Goal: Use online tool/utility: Use online tool/utility

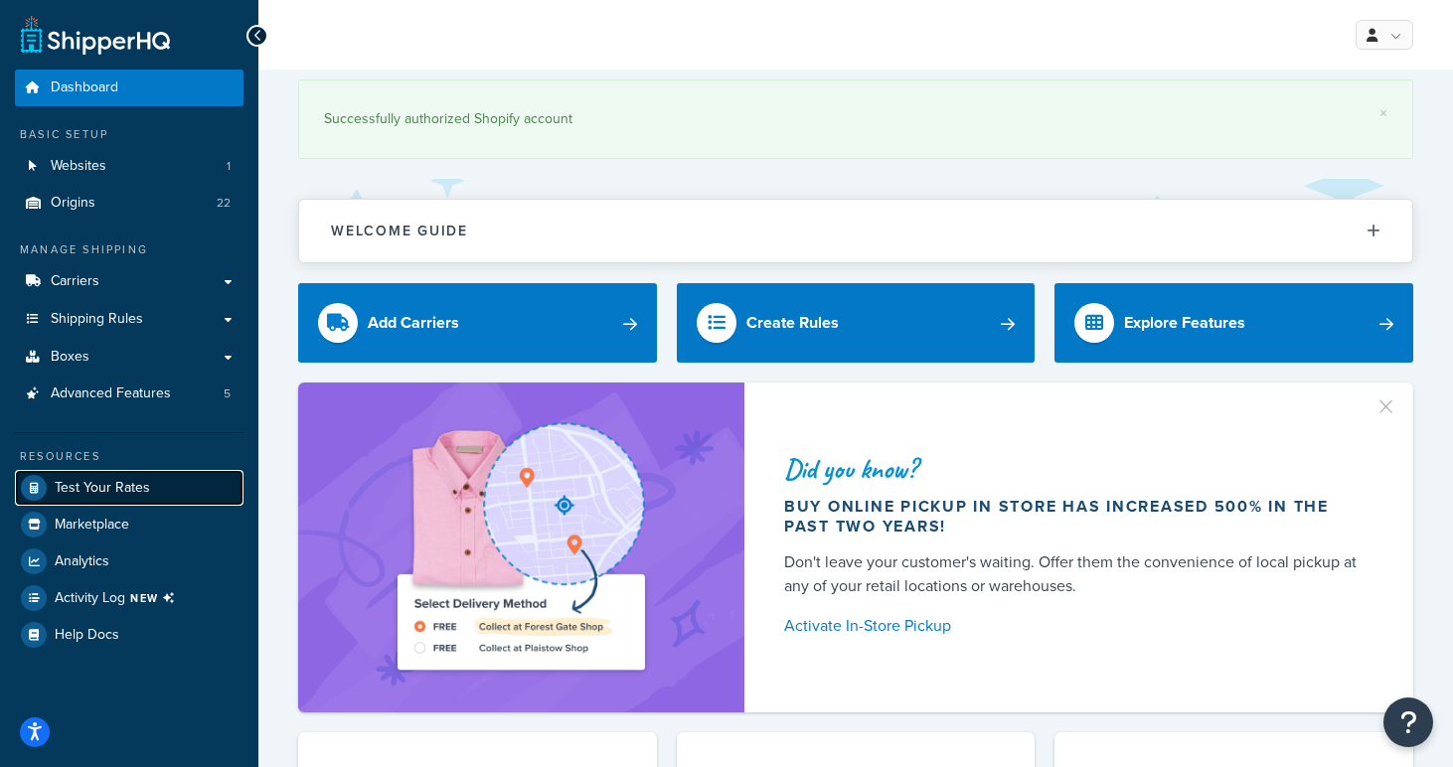
click at [96, 483] on span "Test Your Rates" at bounding box center [102, 488] width 95 height 17
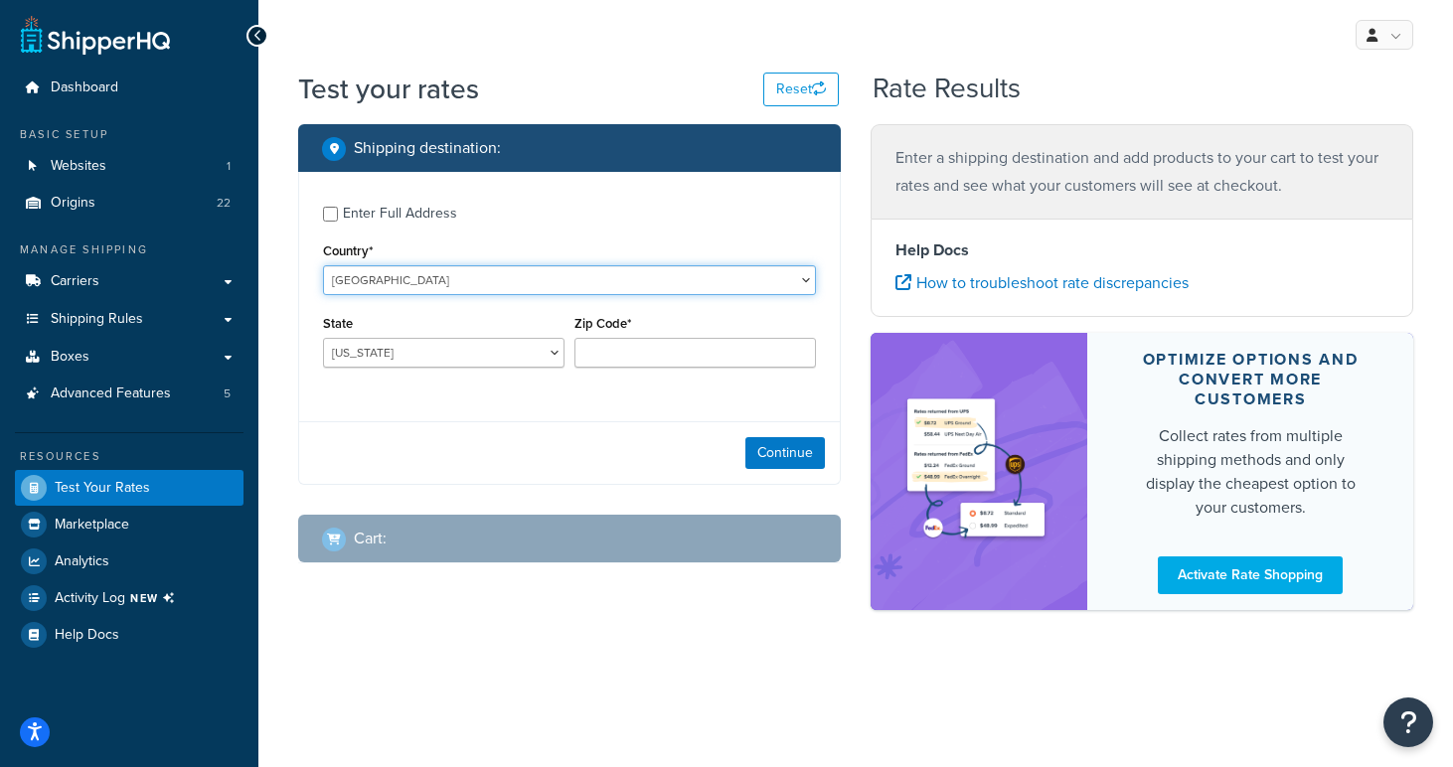
click at [404, 284] on select "[GEOGRAPHIC_DATA] [GEOGRAPHIC_DATA] [GEOGRAPHIC_DATA] [GEOGRAPHIC_DATA] [GEOGRA…" at bounding box center [569, 280] width 493 height 30
select select "IM"
click at [323, 265] on select "[GEOGRAPHIC_DATA] [GEOGRAPHIC_DATA] [GEOGRAPHIC_DATA] [GEOGRAPHIC_DATA] [GEOGRA…" at bounding box center [569, 280] width 493 height 30
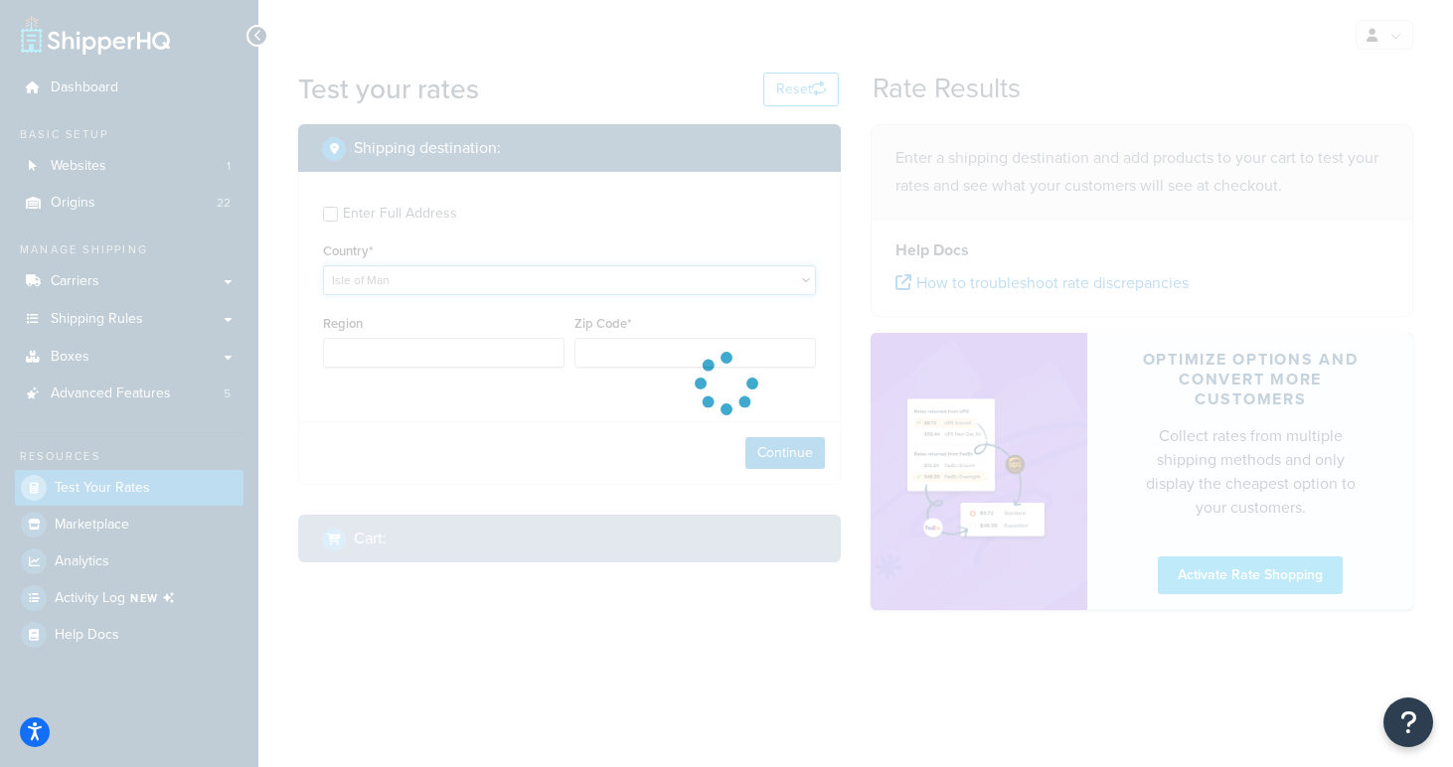
type input "AL"
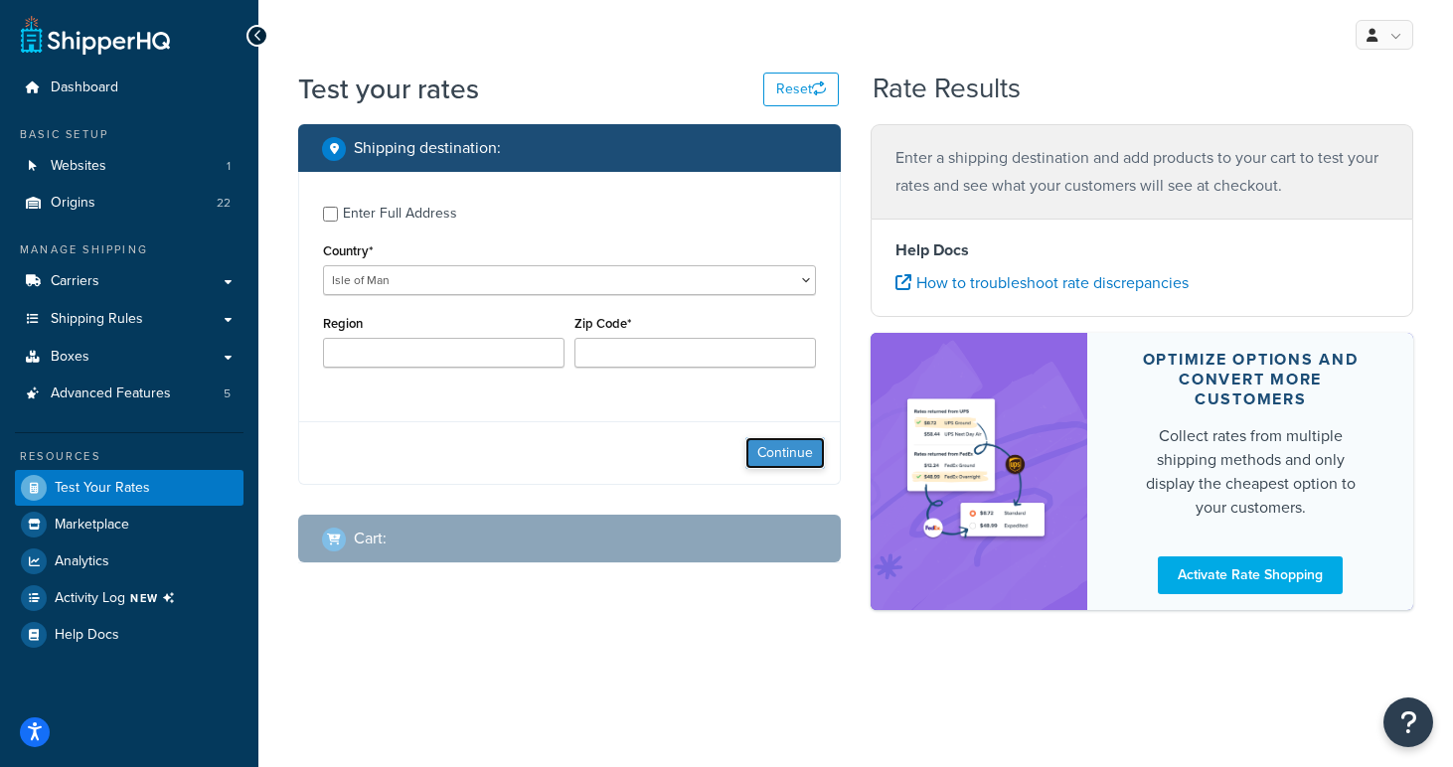
click at [788, 439] on button "Continue" at bounding box center [785, 453] width 80 height 32
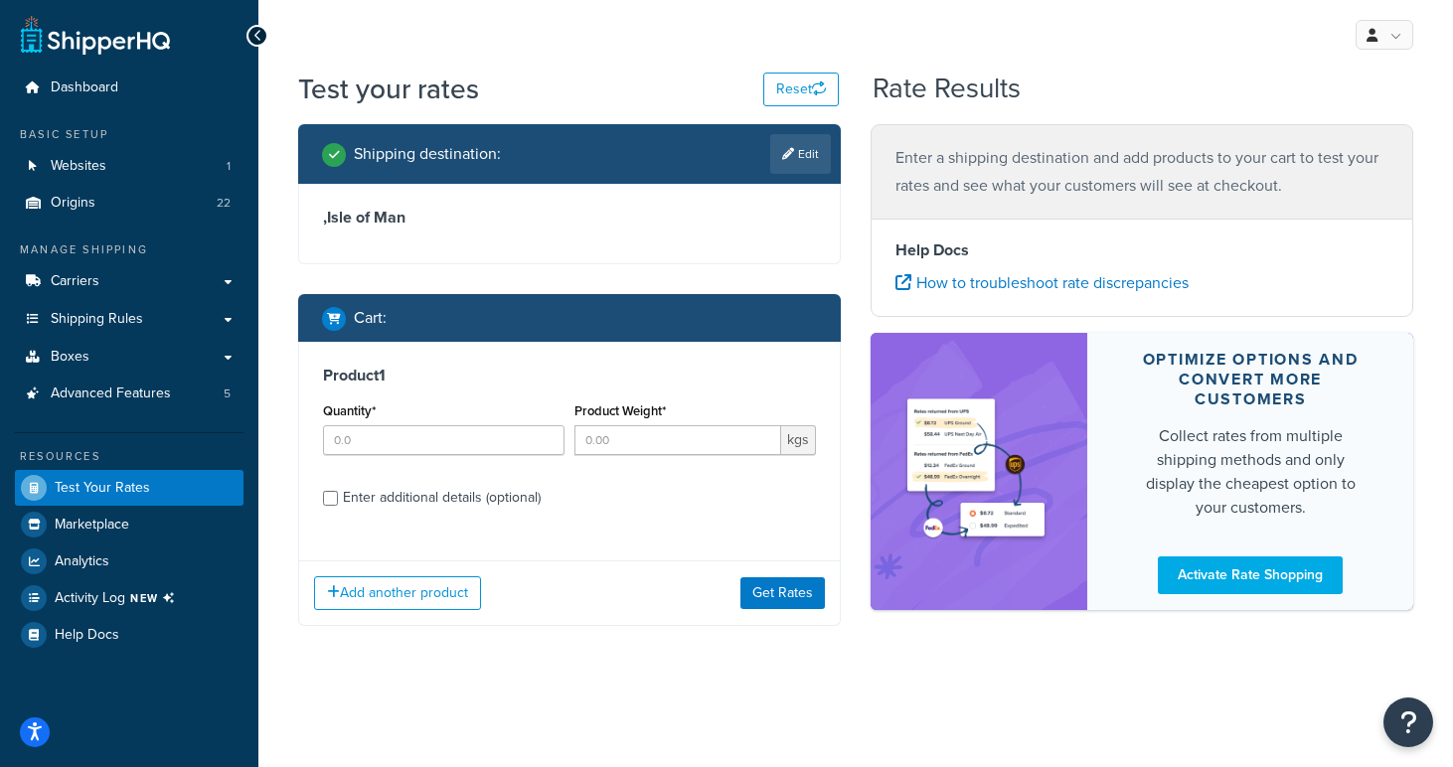
click at [408, 459] on div "Quantity*" at bounding box center [443, 434] width 251 height 73
click at [408, 441] on input "Quantity*" at bounding box center [444, 440] width 242 height 30
type input "1"
click at [610, 448] on input "Product Weight*" at bounding box center [678, 440] width 207 height 30
type input "1"
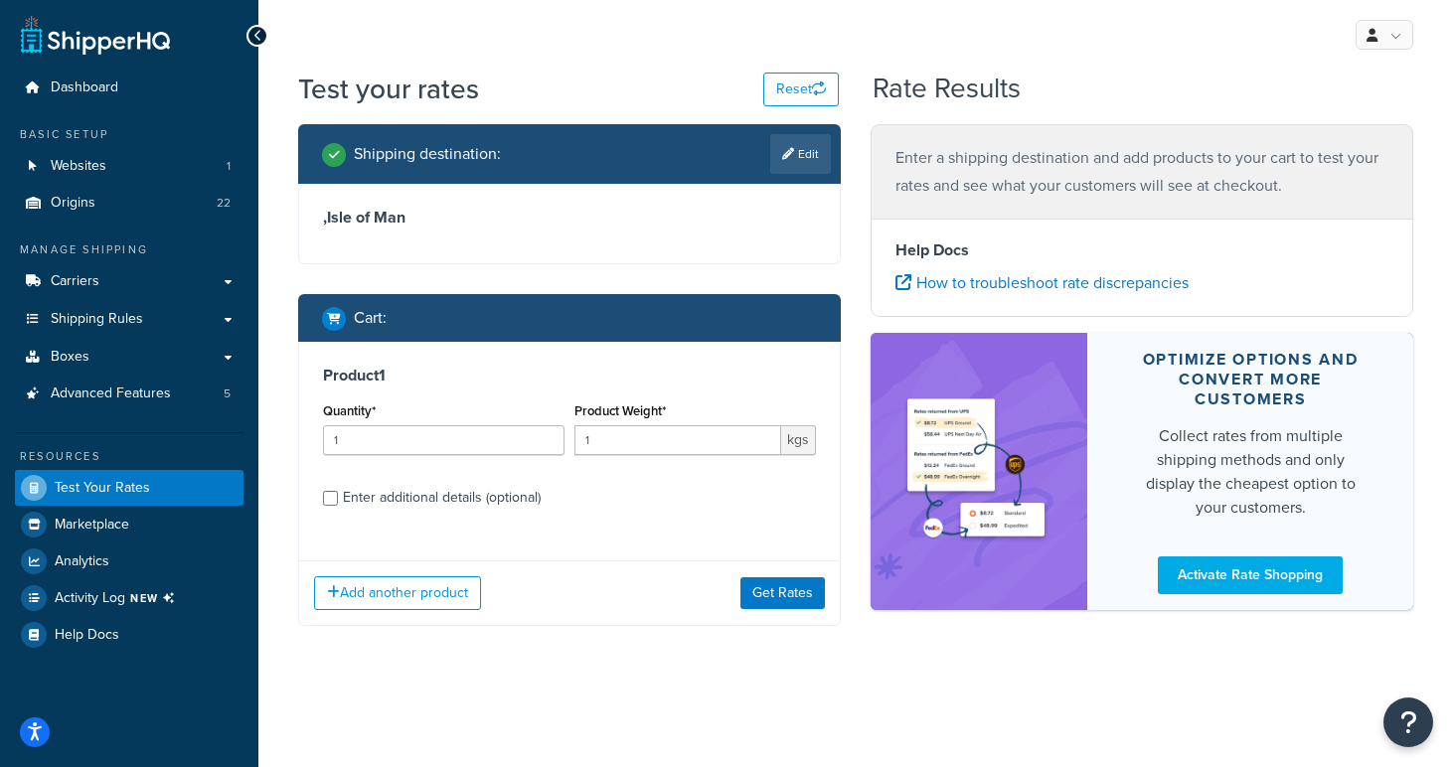
click at [408, 511] on div "Enter additional details (optional)" at bounding box center [442, 498] width 198 height 28
click at [338, 506] on input "Enter additional details (optional)" at bounding box center [330, 498] width 15 height 15
checkbox input "true"
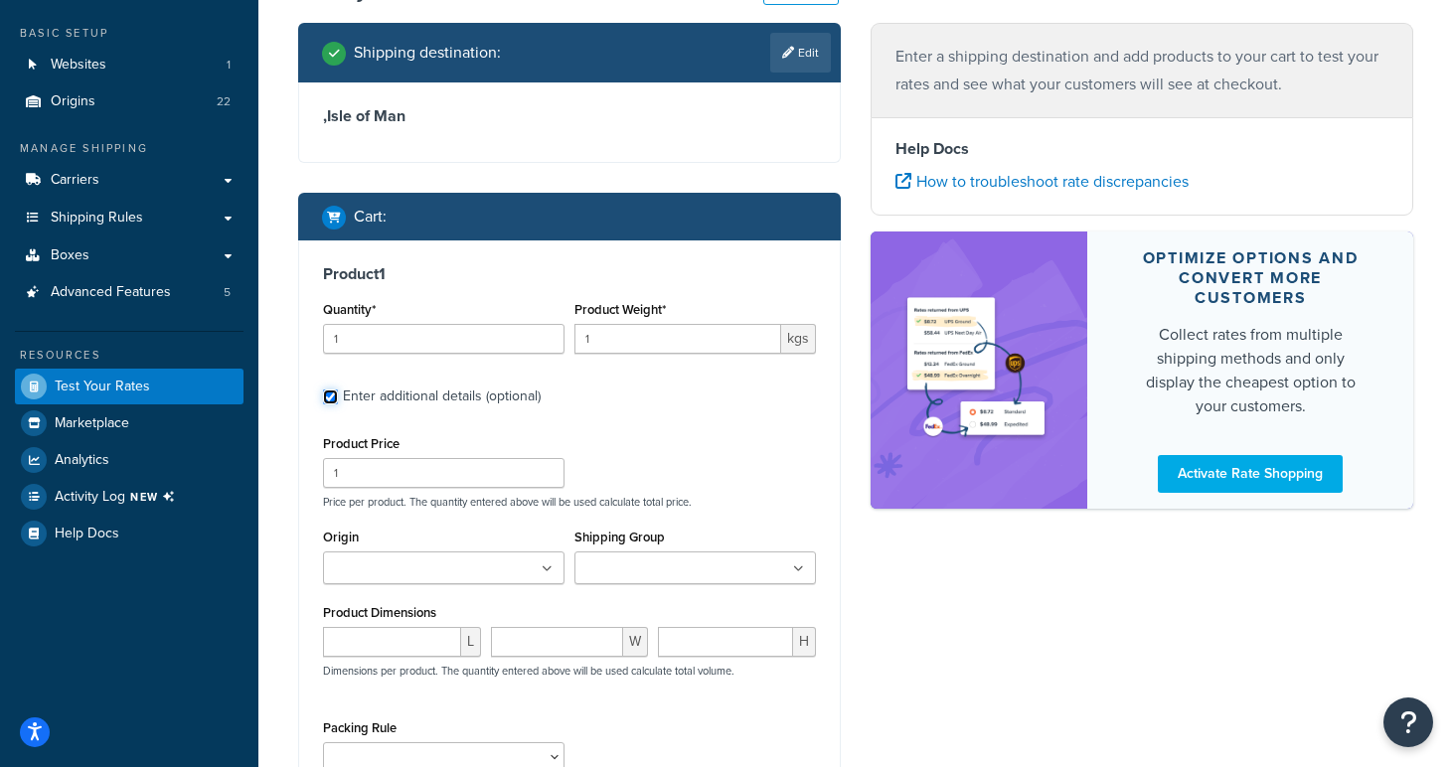
scroll to position [110, 0]
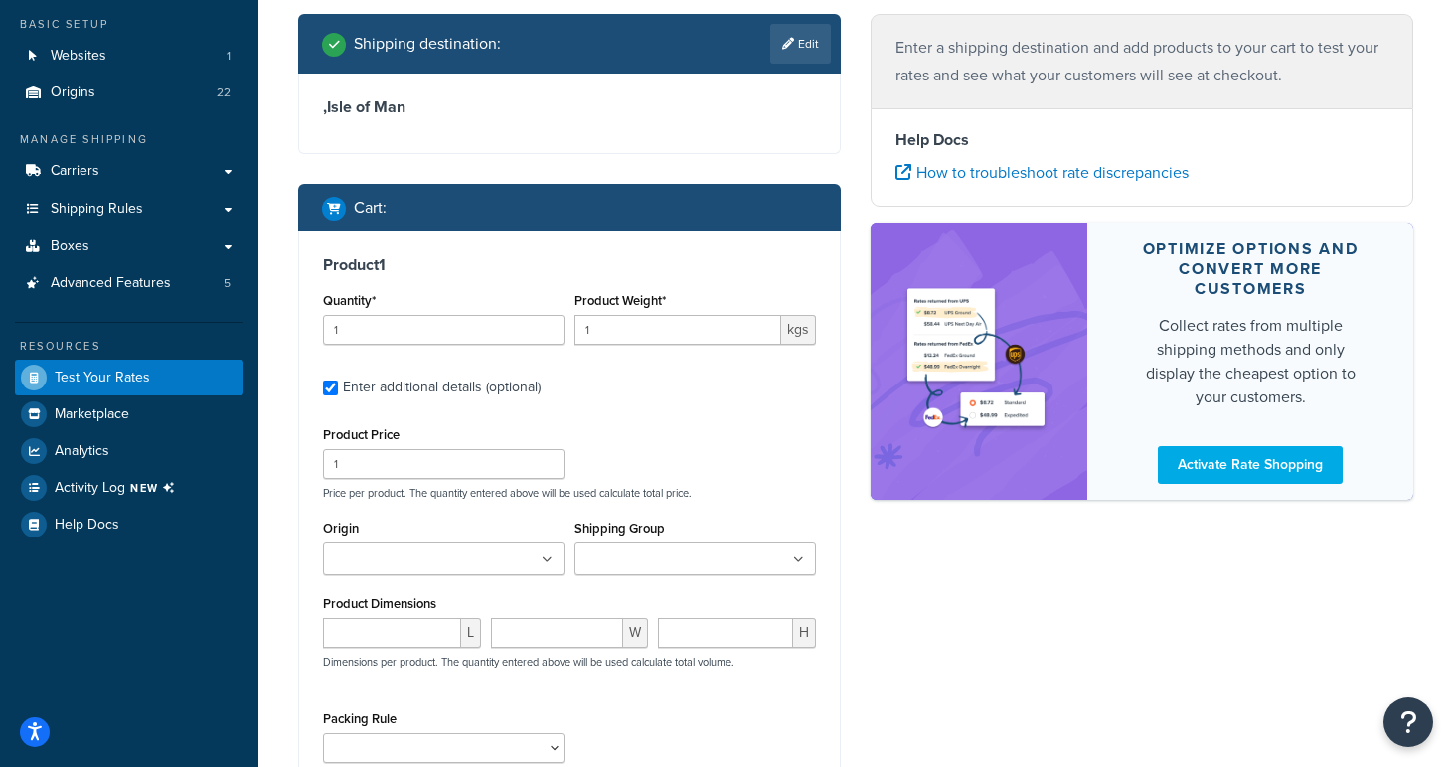
click at [471, 556] on input "Origin" at bounding box center [417, 561] width 176 height 22
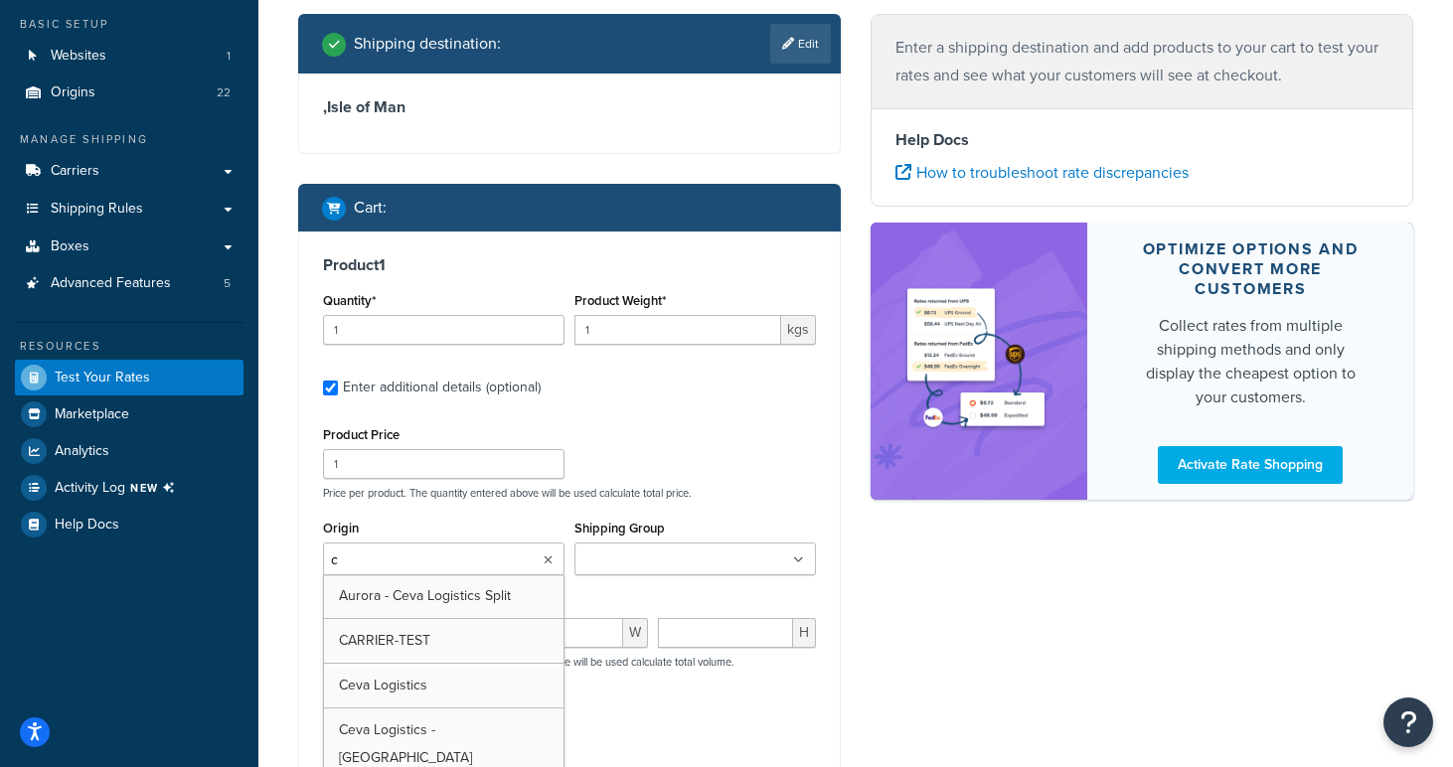
type input "ce"
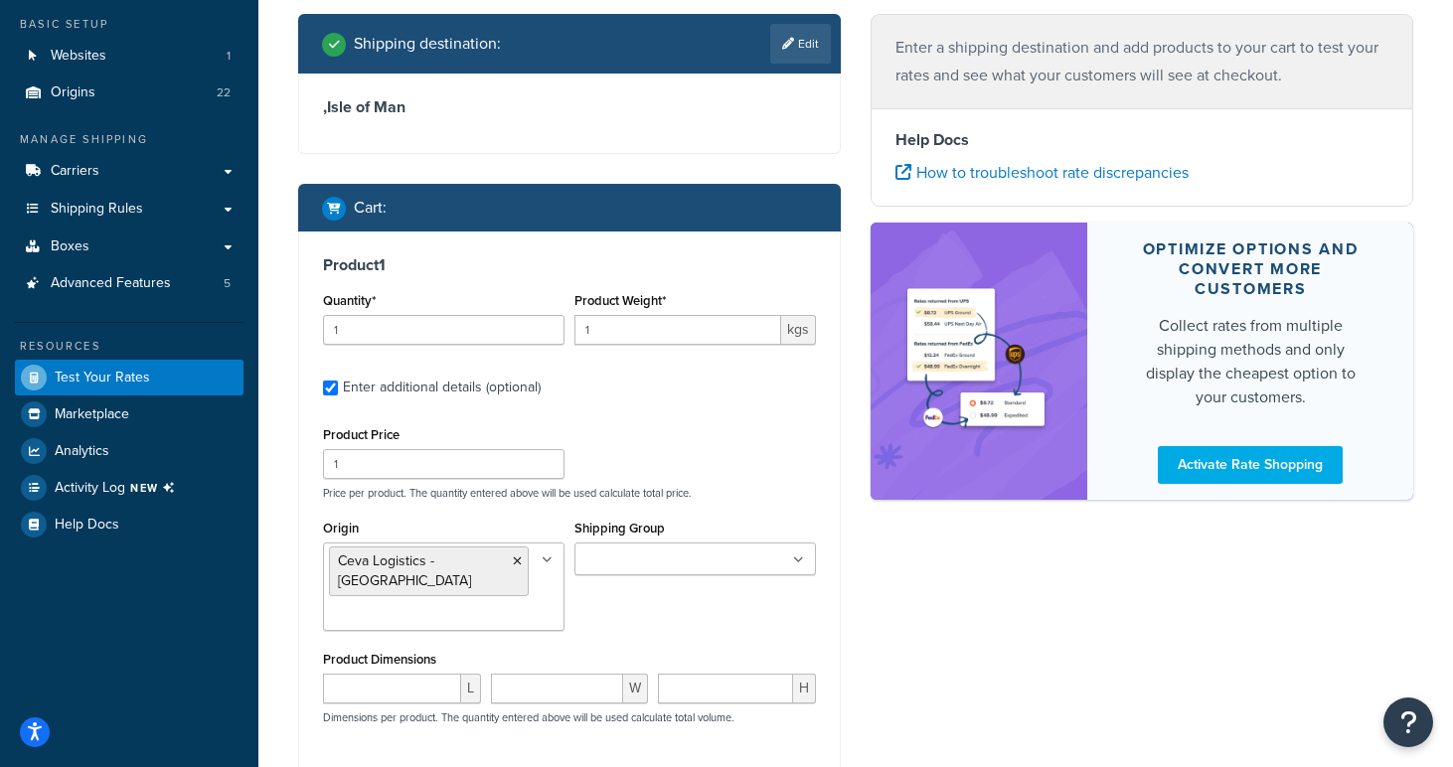
click at [851, 611] on div "Shipping destination : Edit , [GEOGRAPHIC_DATA] Cart : Product 1 Quantity* 1 Pr…" at bounding box center [569, 481] width 573 height 934
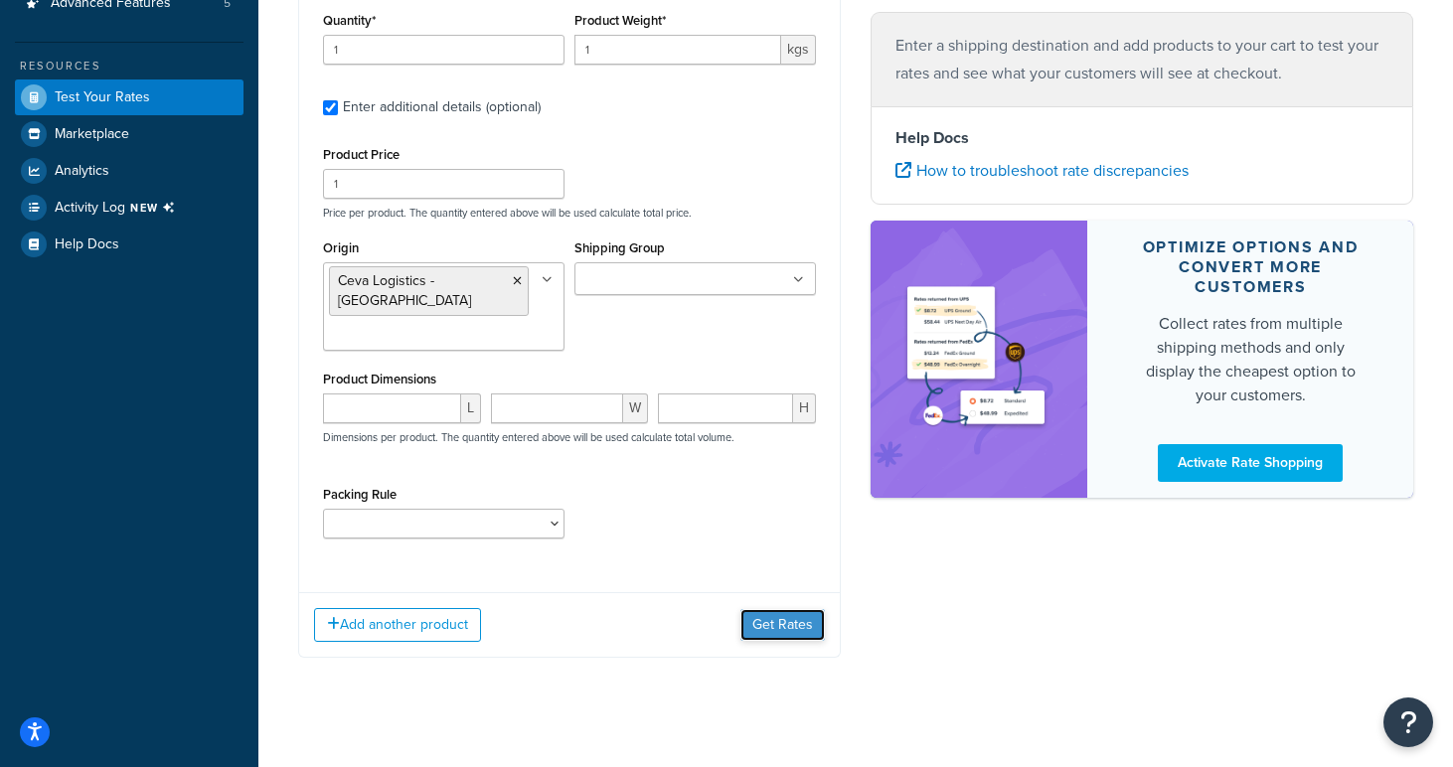
click at [775, 609] on button "Get Rates" at bounding box center [783, 625] width 84 height 32
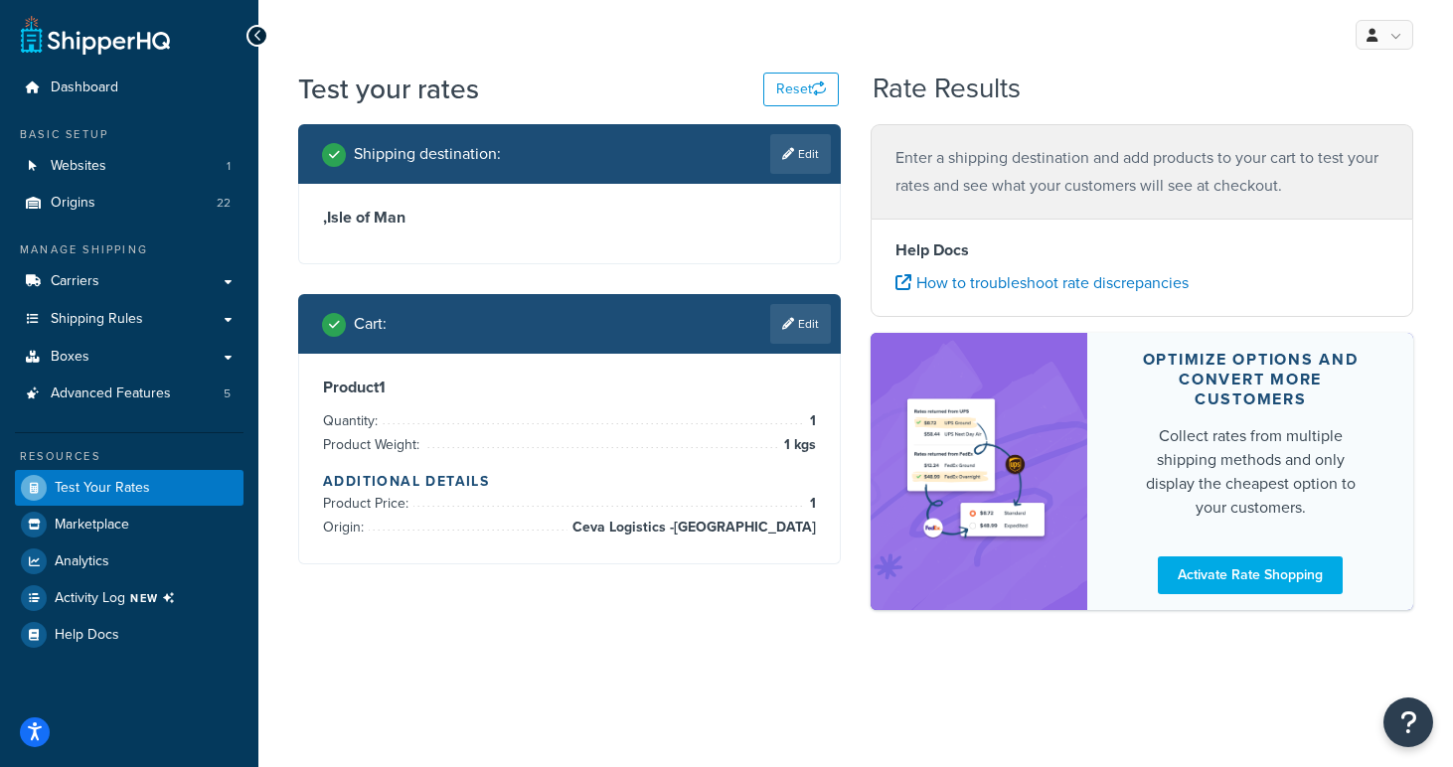
scroll to position [0, 0]
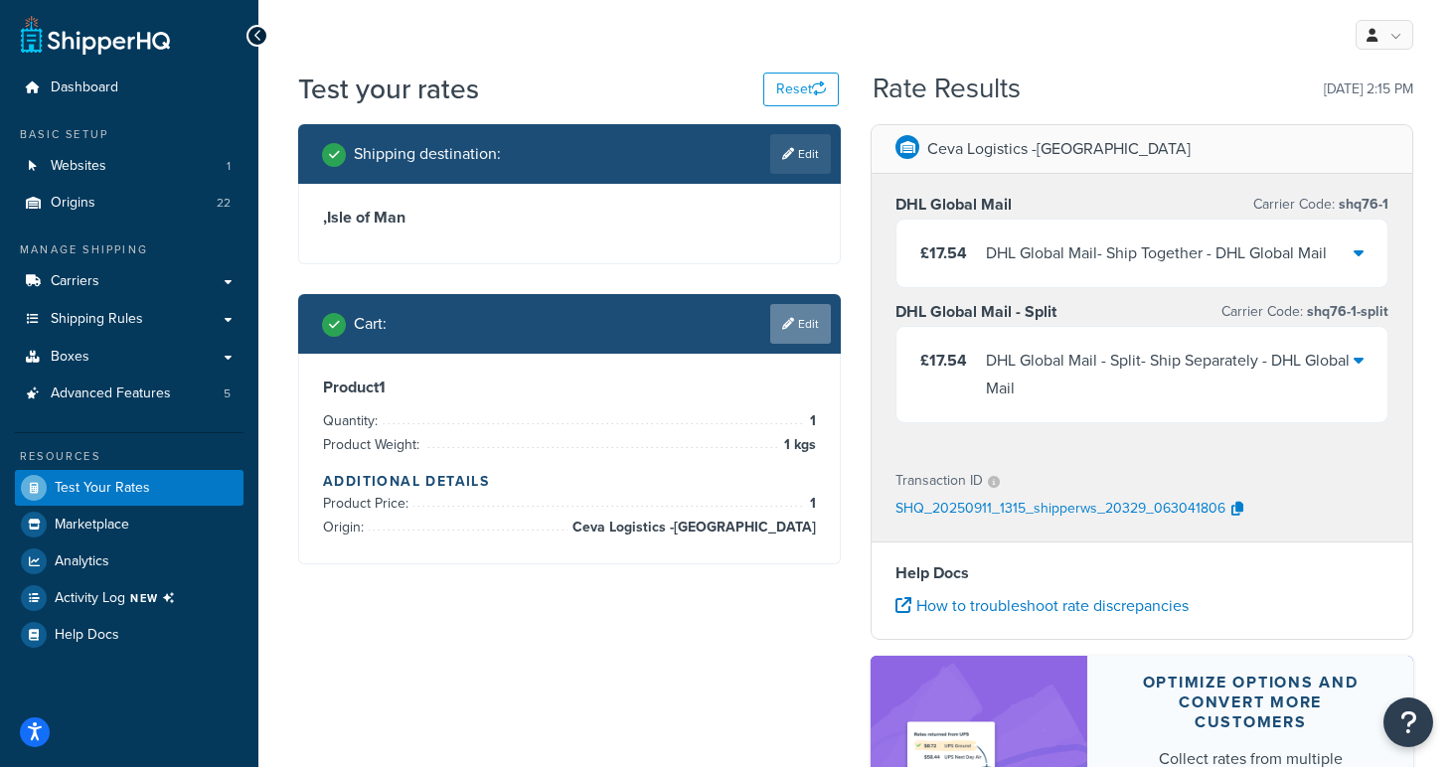
click at [805, 325] on link "Edit" at bounding box center [800, 324] width 61 height 40
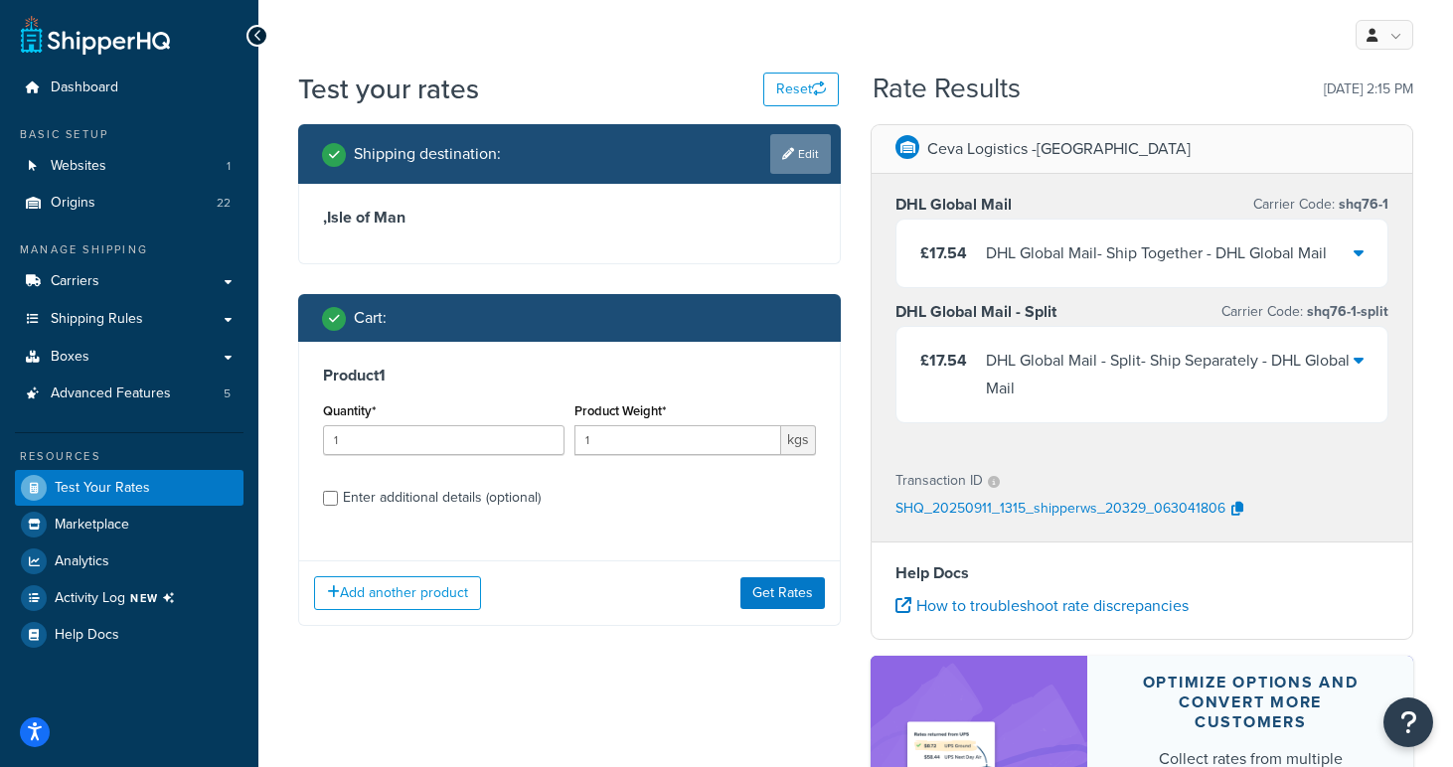
click at [804, 161] on link "Edit" at bounding box center [800, 154] width 61 height 40
select select "IM"
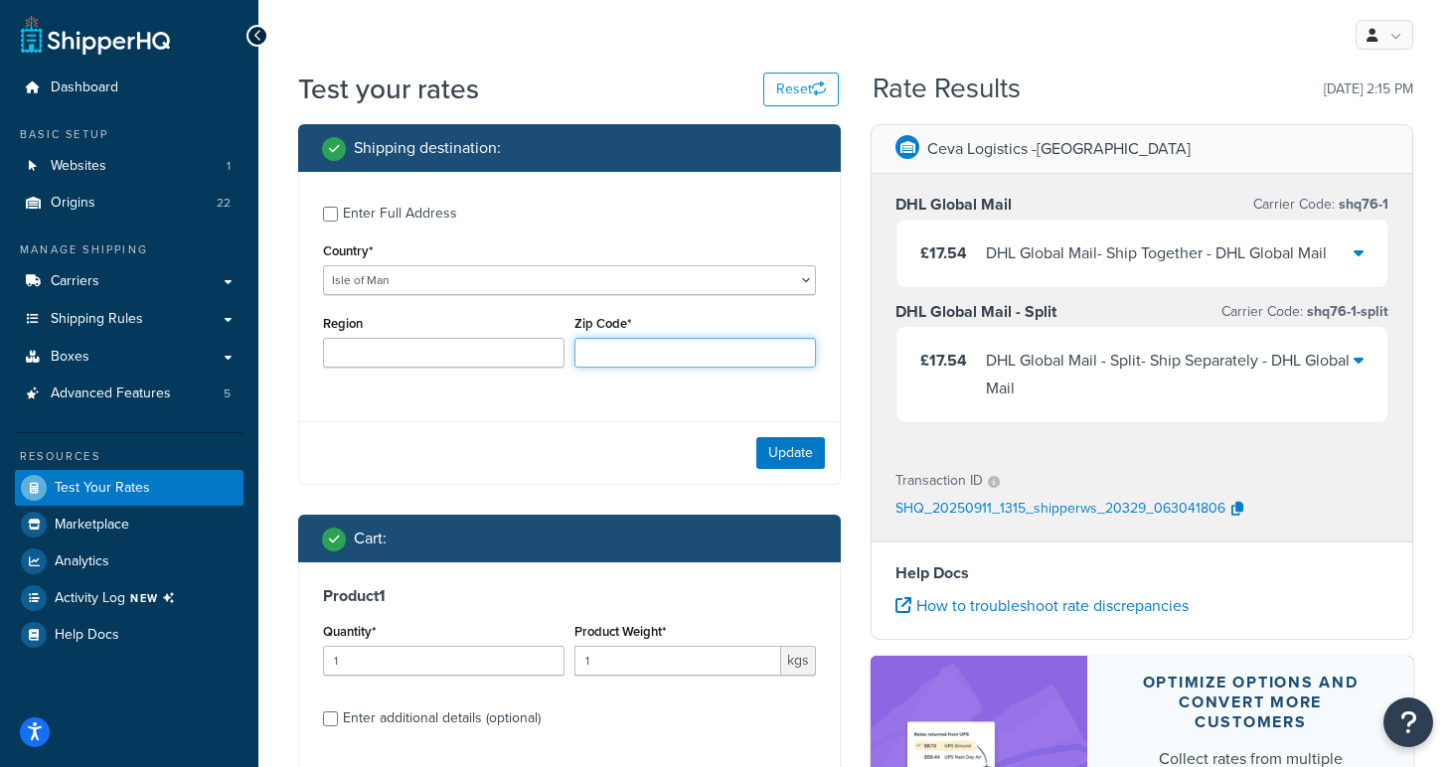
click at [653, 354] on input "Zip Code*" at bounding box center [696, 353] width 242 height 30
paste input "IM3 1RR"
type input "IM3 1RR"
click at [801, 454] on button "Update" at bounding box center [790, 453] width 69 height 32
